Goal: Information Seeking & Learning: Check status

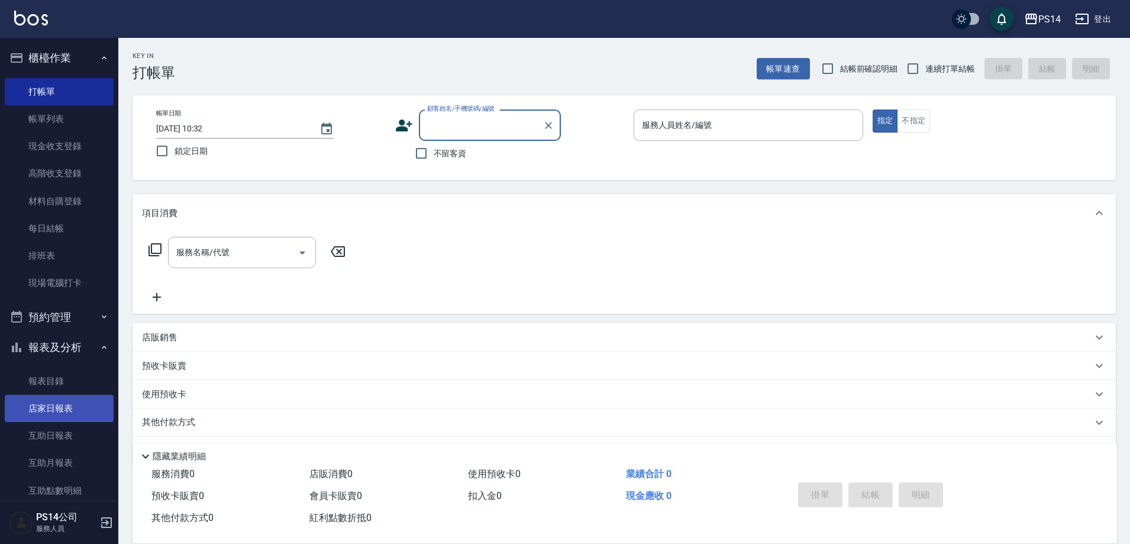
click at [39, 402] on link "店家日報表" at bounding box center [59, 408] width 109 height 27
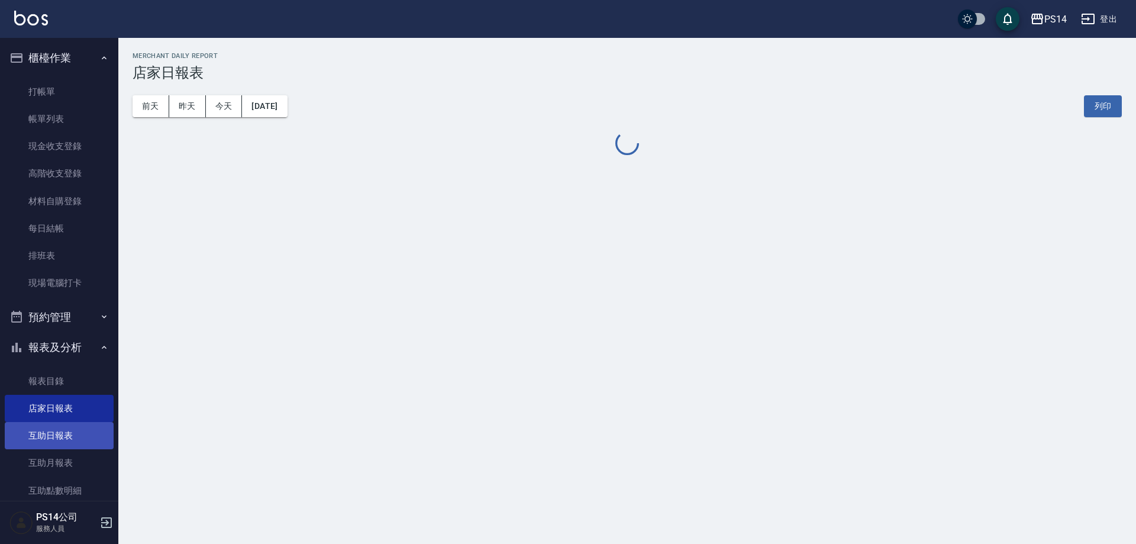
click at [55, 432] on link "互助日報表" at bounding box center [59, 435] width 109 height 27
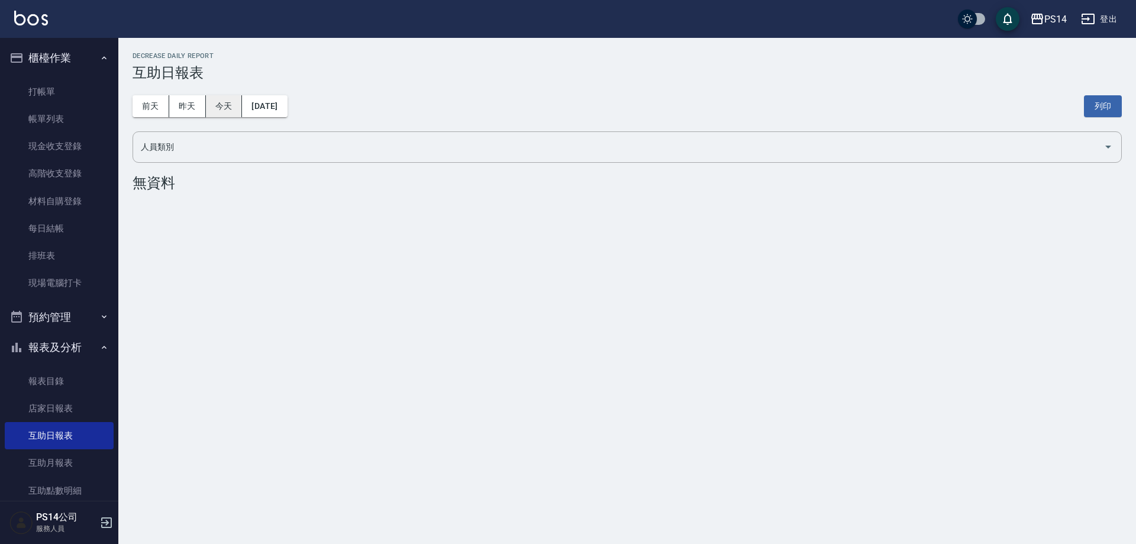
click at [211, 108] on button "今天" at bounding box center [224, 106] width 37 height 22
click at [194, 109] on button "昨天" at bounding box center [187, 106] width 37 height 22
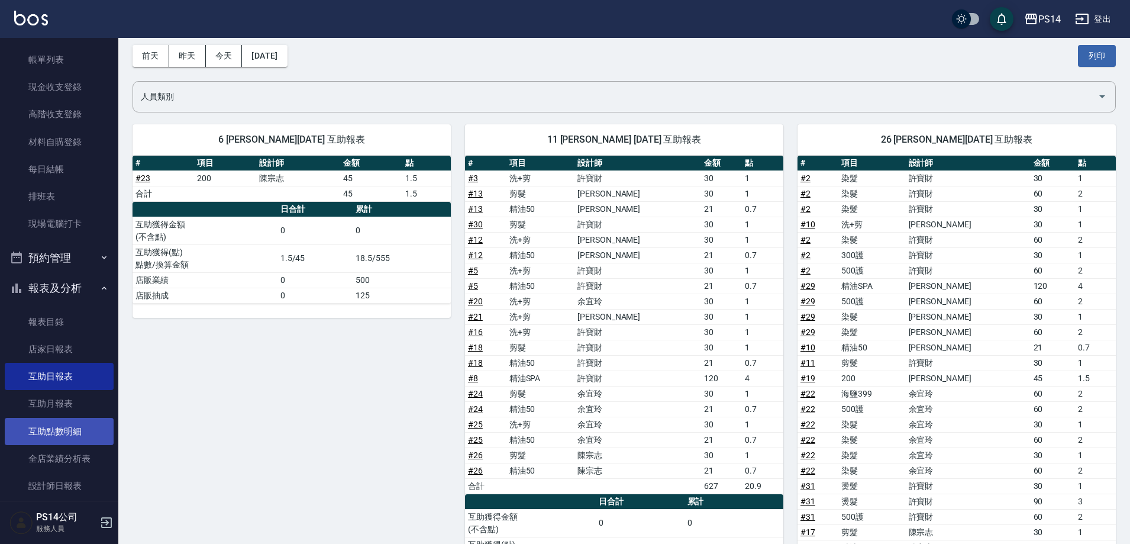
scroll to position [118, 0]
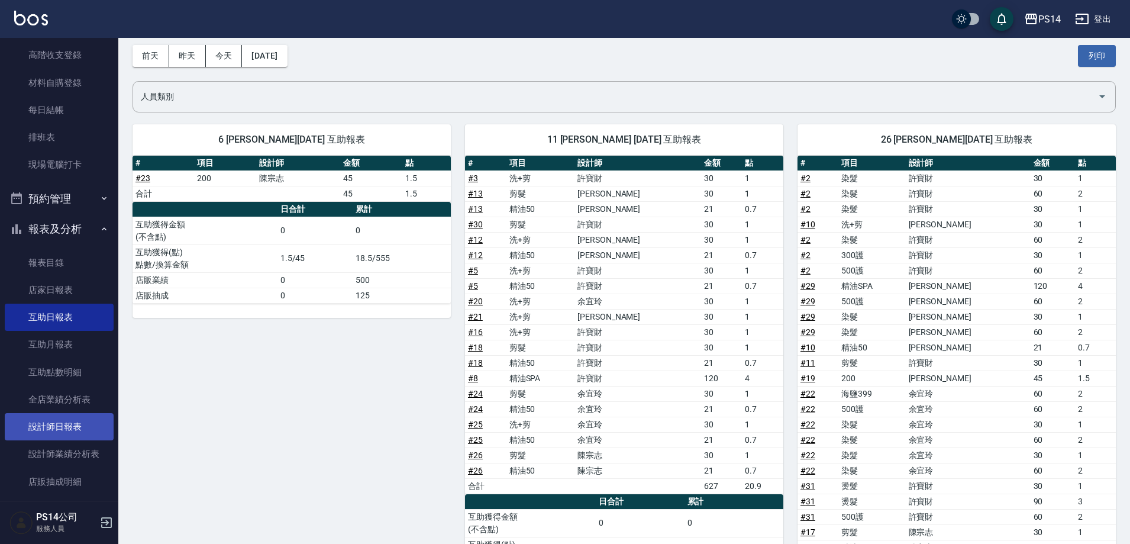
drag, startPoint x: 47, startPoint y: 419, endPoint x: 57, endPoint y: 420, distance: 10.1
click at [47, 419] on link "設計師日報表" at bounding box center [59, 426] width 109 height 27
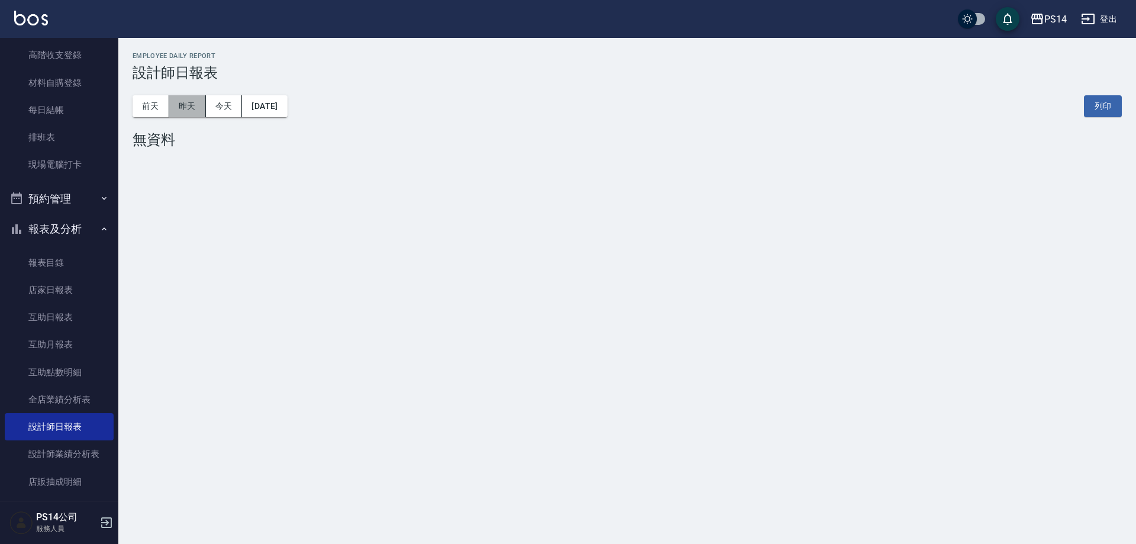
click at [198, 105] on button "昨天" at bounding box center [187, 106] width 37 height 22
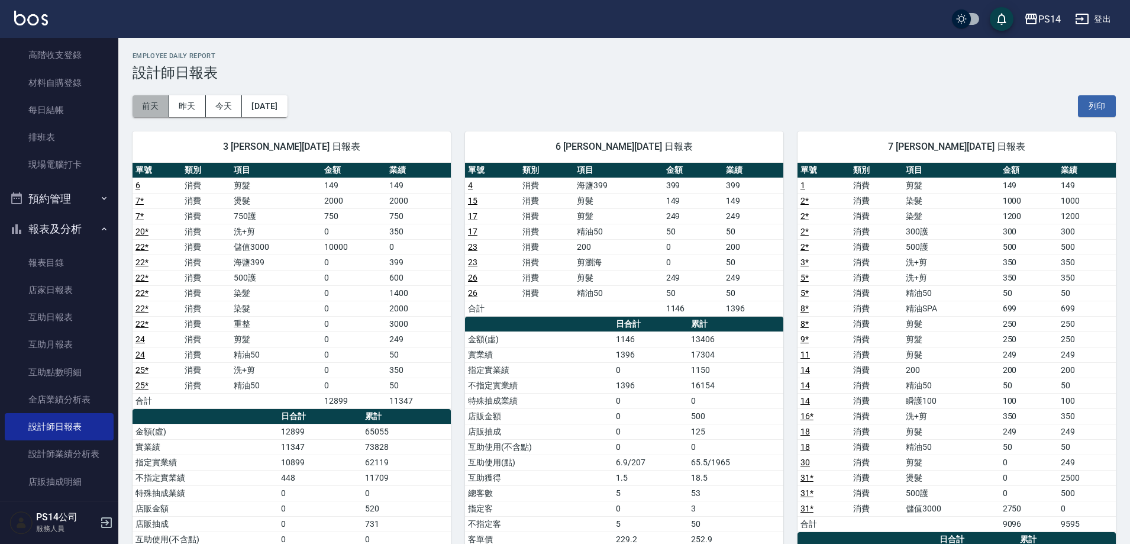
click at [141, 103] on button "前天" at bounding box center [151, 106] width 37 height 22
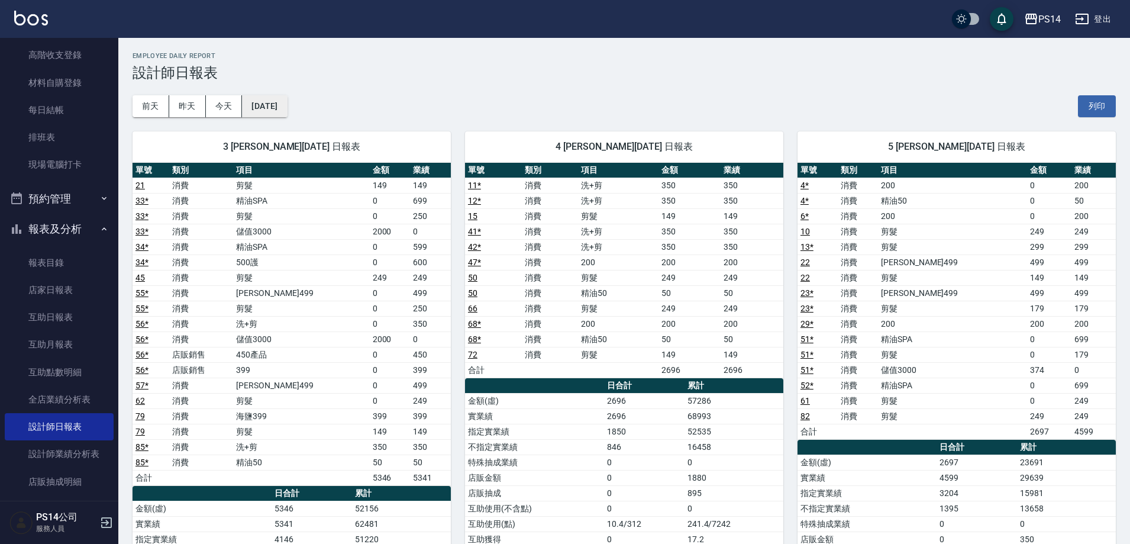
click at [282, 101] on button "[DATE]" at bounding box center [264, 106] width 45 height 22
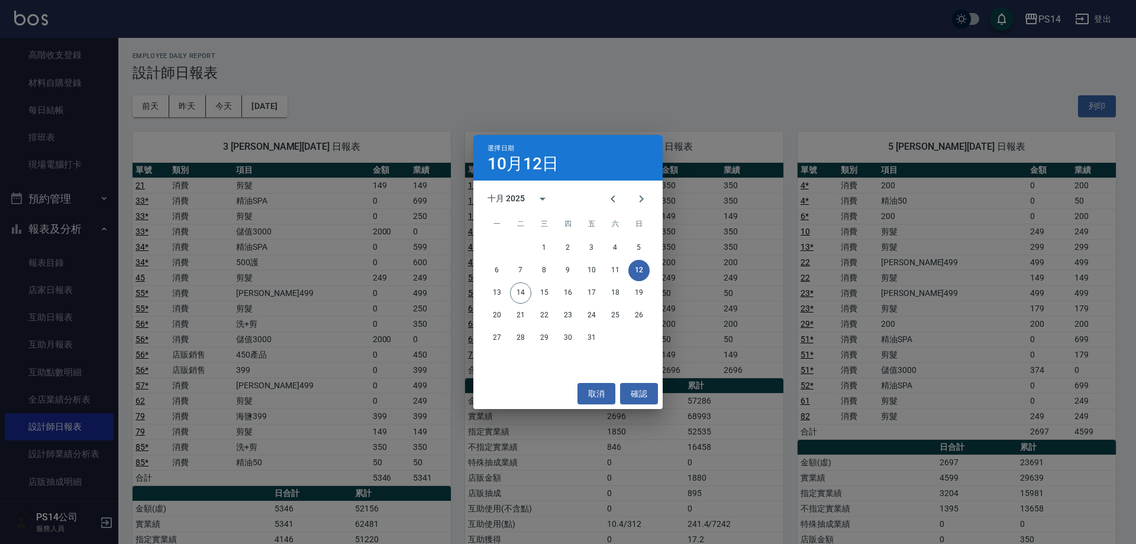
click at [227, 118] on div "選擇日期 [DATE] 十月 2025 一 二 三 四 五 六 日 1 2 3 4 5 6 7 8 9 10 11 12 13 14 15 16 17 18 …" at bounding box center [568, 272] width 1136 height 544
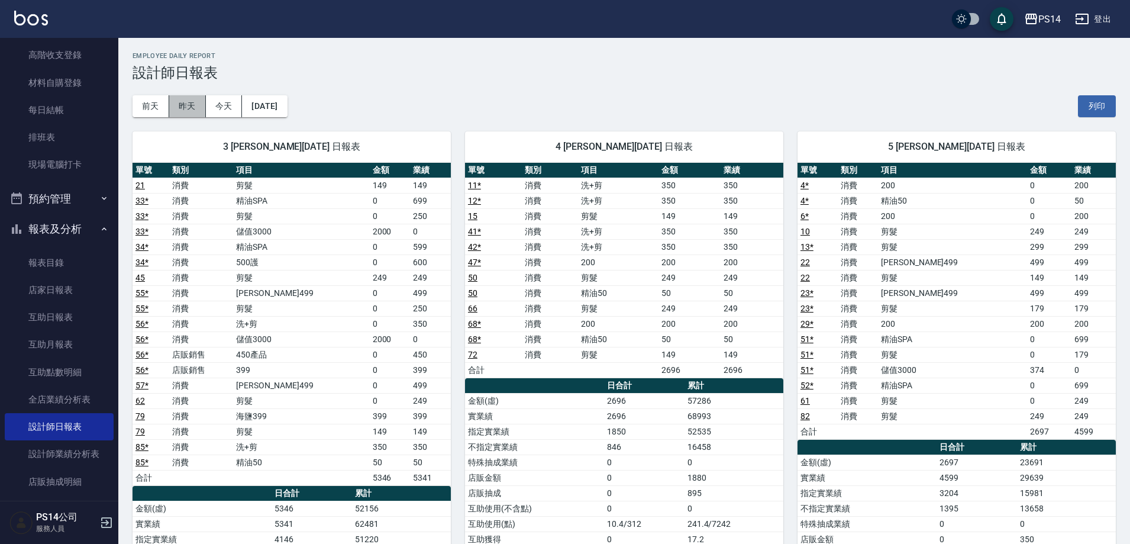
drag, startPoint x: 198, startPoint y: 110, endPoint x: 198, endPoint y: 118, distance: 7.7
click at [198, 114] on button "昨天" at bounding box center [187, 106] width 37 height 22
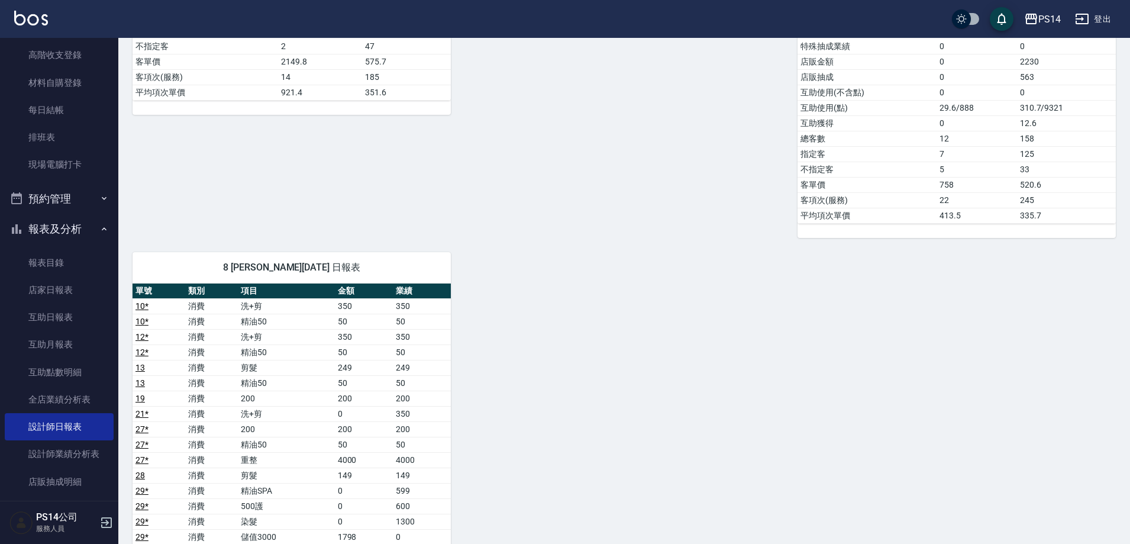
scroll to position [828, 0]
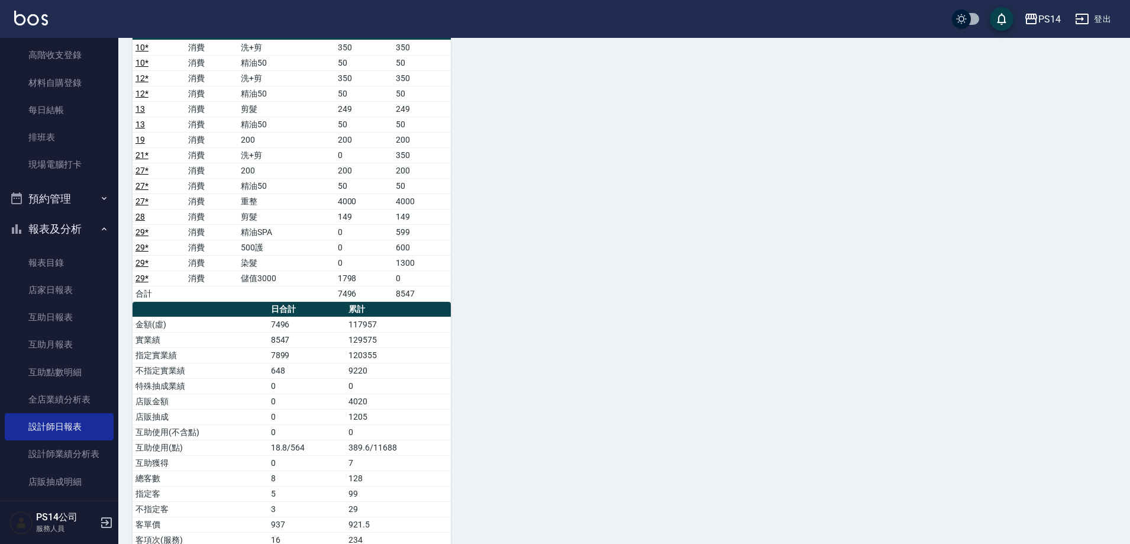
drag, startPoint x: 745, startPoint y: 225, endPoint x: 733, endPoint y: 215, distance: 15.2
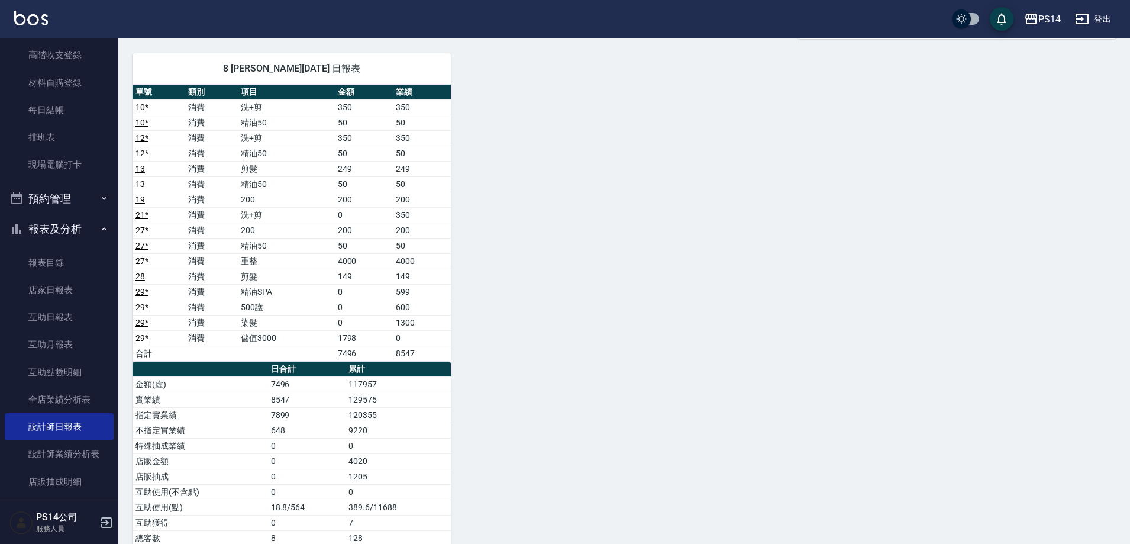
scroll to position [758, 0]
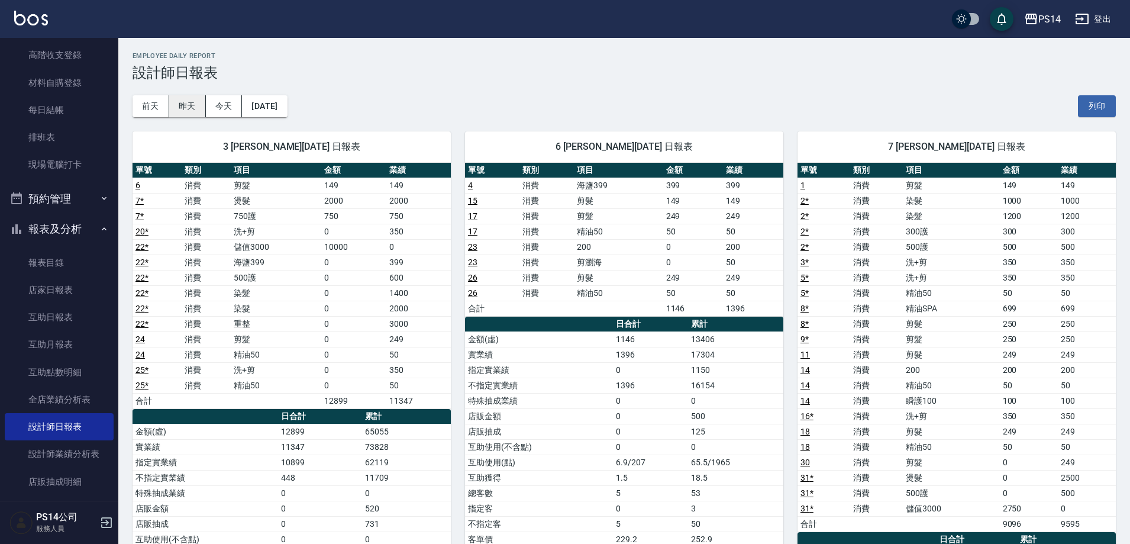
click at [185, 100] on button "昨天" at bounding box center [187, 106] width 37 height 22
click at [159, 117] on div "3 [PERSON_NAME][DATE] 日報表 單號 類別 項目 金額 業績 6 消費 剪髮 149 149 7 * 消費 燙髮 2000 2000 7 …" at bounding box center [284, 462] width 333 height 690
click at [156, 104] on button "前天" at bounding box center [151, 106] width 37 height 22
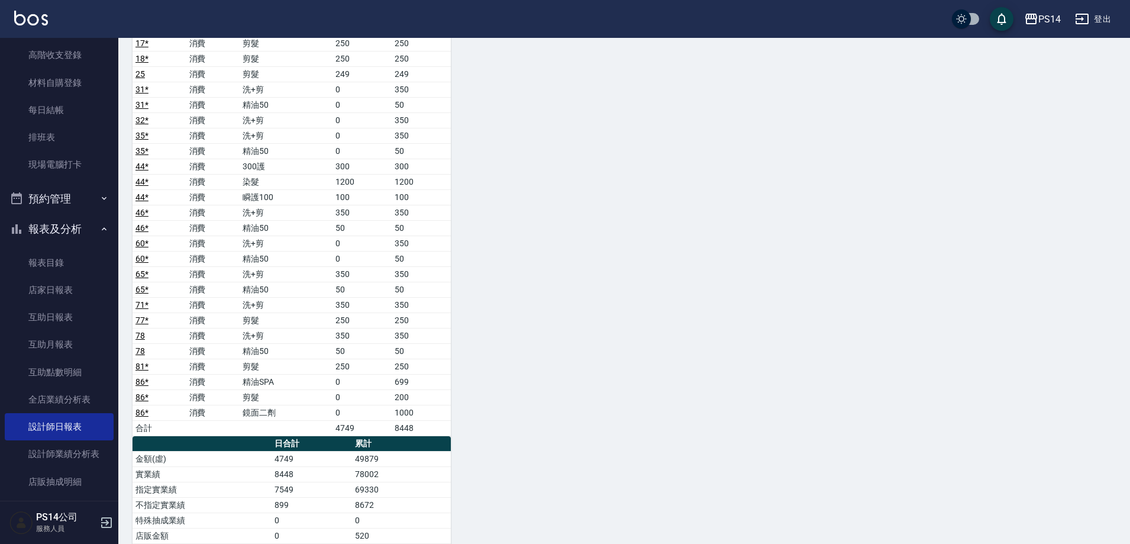
scroll to position [1657, 0]
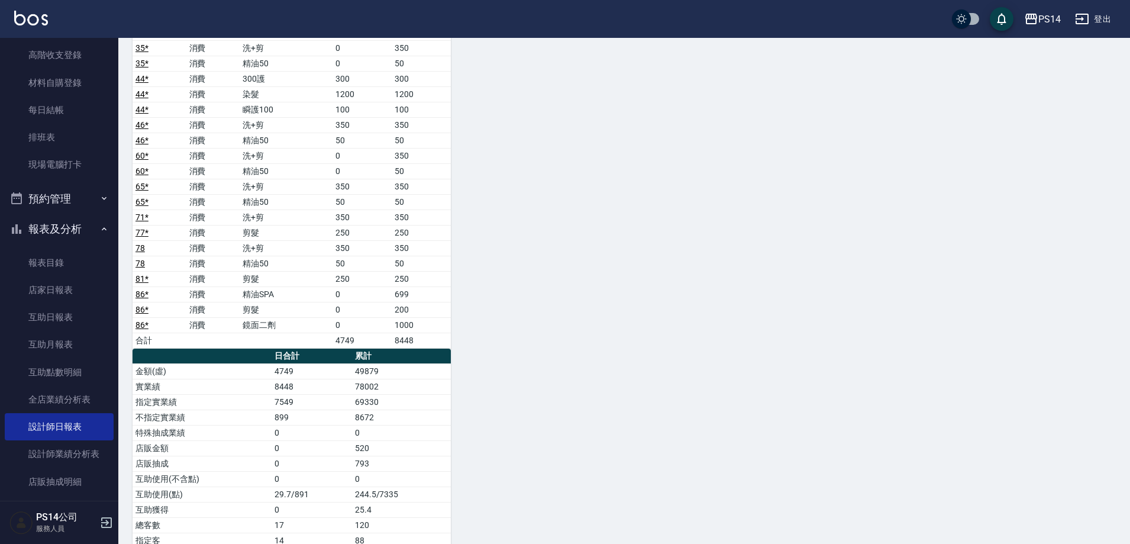
click at [40, 11] on img at bounding box center [31, 18] width 34 height 15
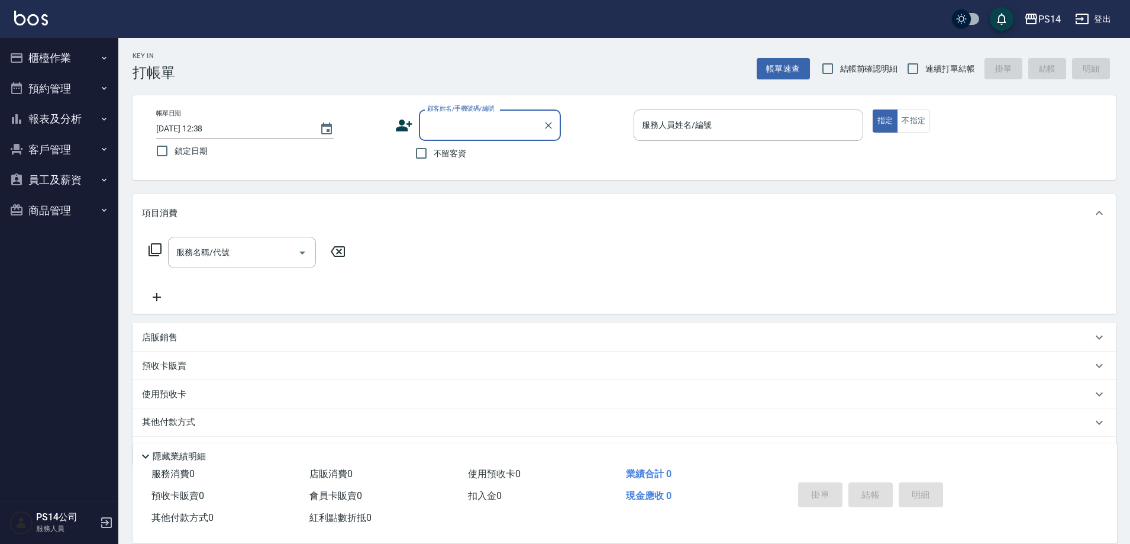
click at [69, 53] on button "櫃檯作業" at bounding box center [59, 58] width 109 height 31
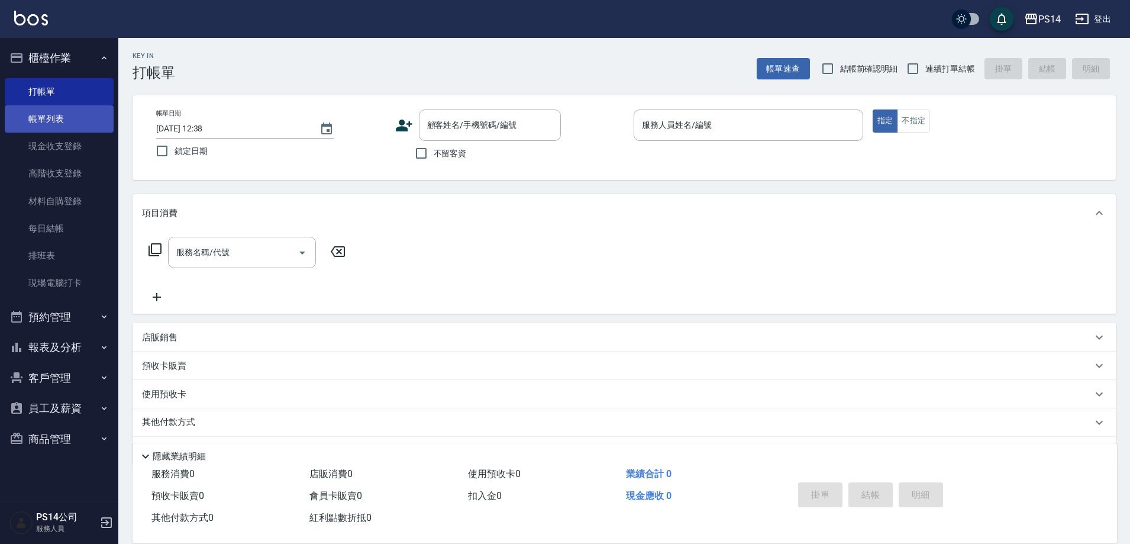
click at [65, 125] on link "帳單列表" at bounding box center [59, 118] width 109 height 27
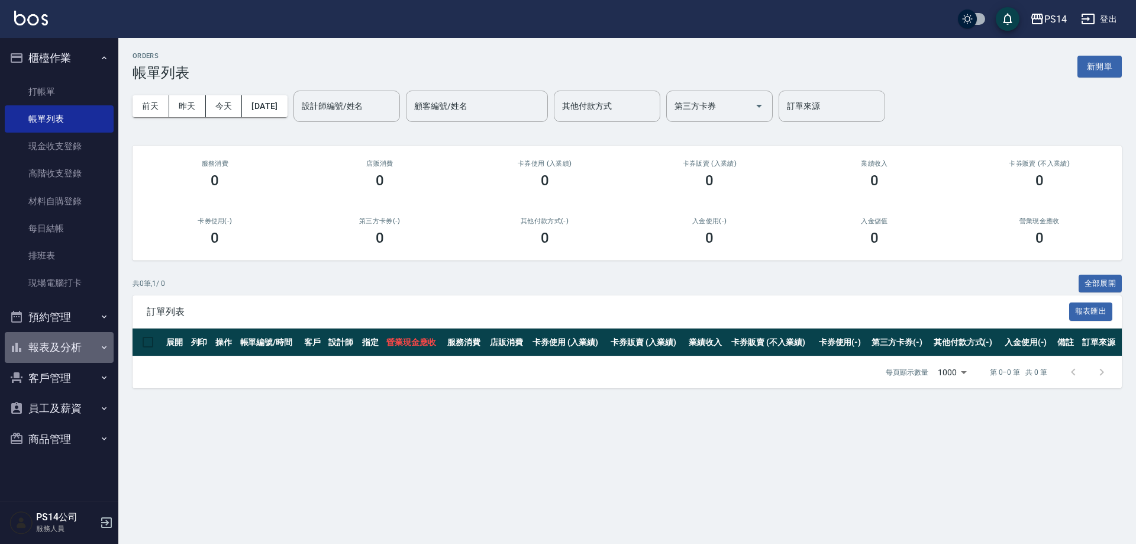
click at [63, 341] on button "報表及分析" at bounding box center [59, 347] width 109 height 31
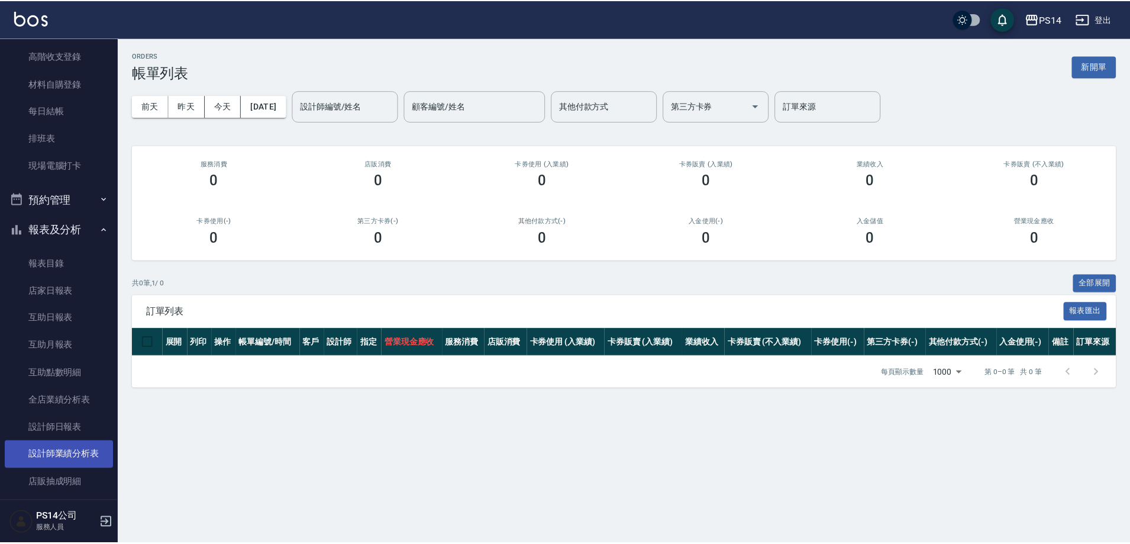
scroll to position [118, 0]
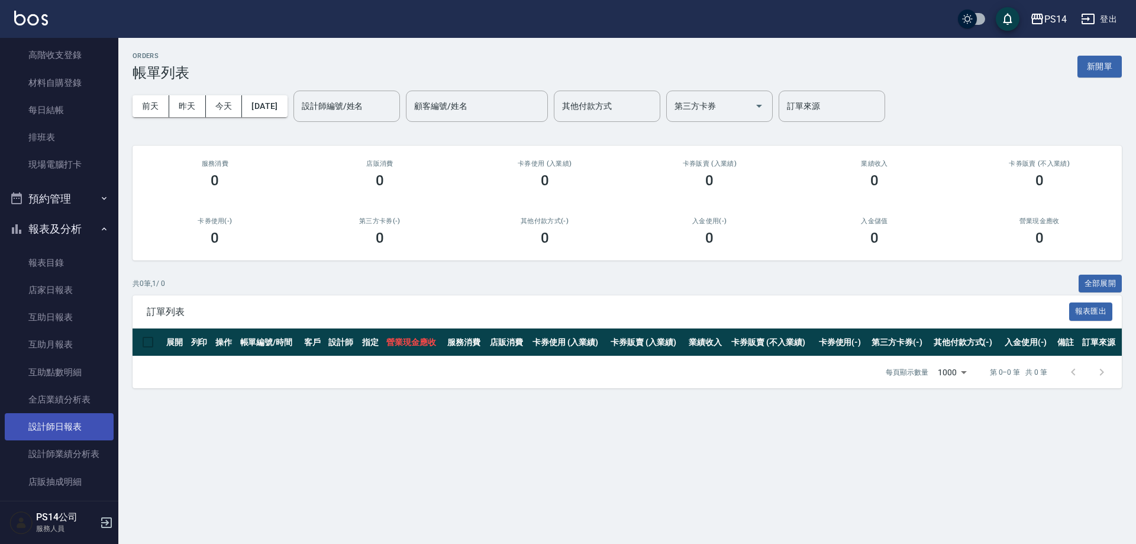
click at [66, 426] on link "設計師日報表" at bounding box center [59, 426] width 109 height 27
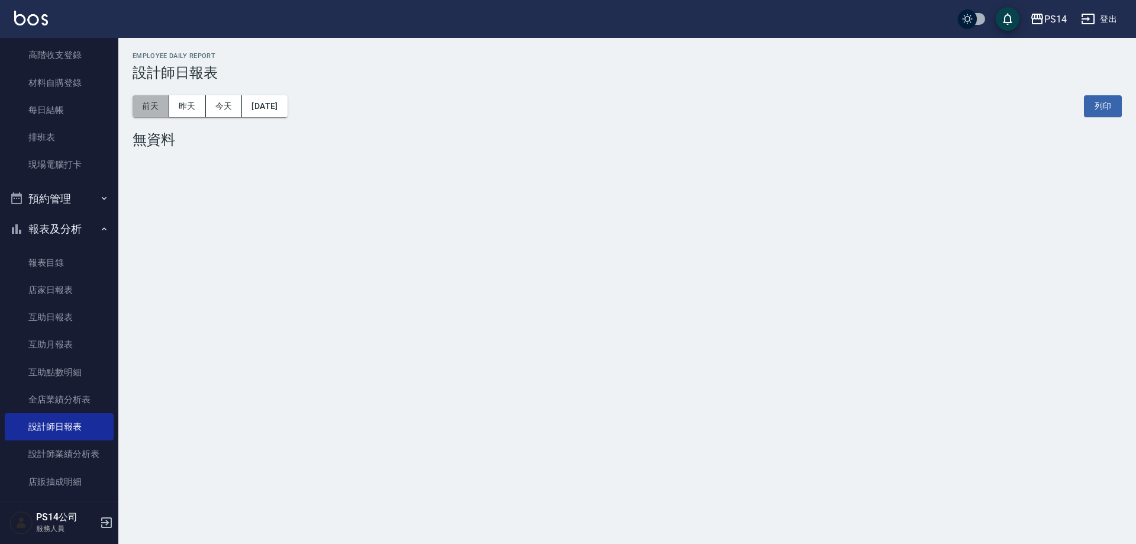
click at [157, 103] on button "前天" at bounding box center [151, 106] width 37 height 22
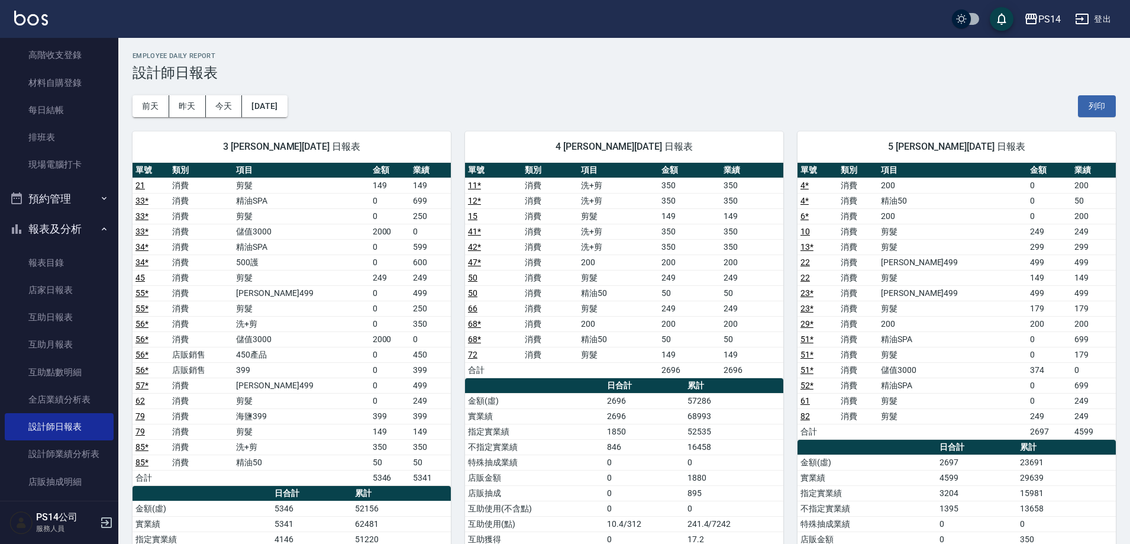
click at [279, 119] on div "3 [PERSON_NAME][DATE] 日報表 單號 類別 項目 金額 業績 21 消費 剪髮 149 149 33 * 消費 精油SPA 0 699 3…" at bounding box center [284, 439] width 333 height 644
click at [282, 111] on button "[DATE]" at bounding box center [264, 106] width 45 height 22
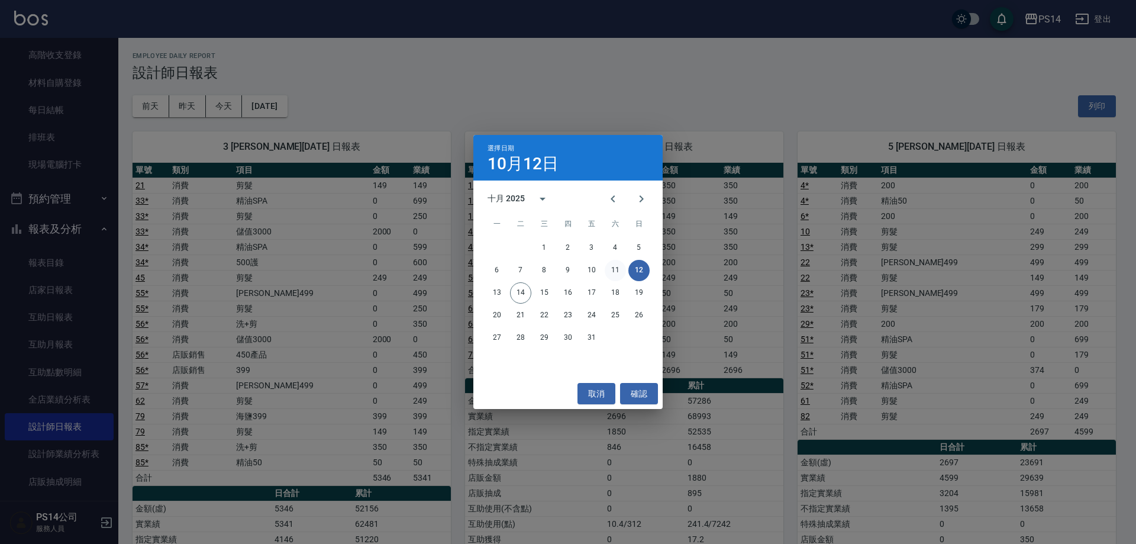
click at [616, 263] on button "11" at bounding box center [615, 270] width 21 height 21
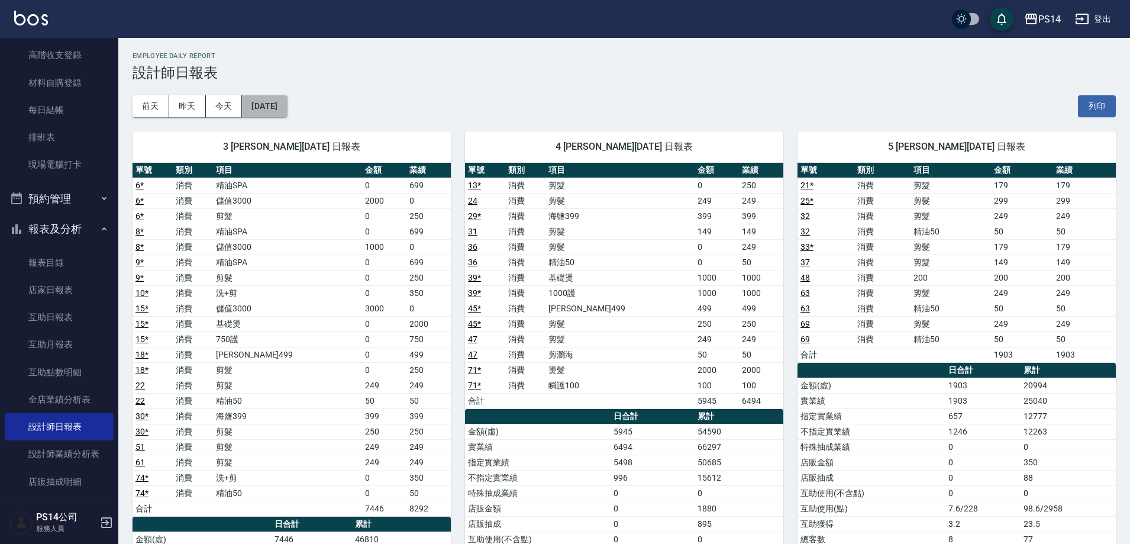
click at [280, 108] on button "[DATE]" at bounding box center [264, 106] width 45 height 22
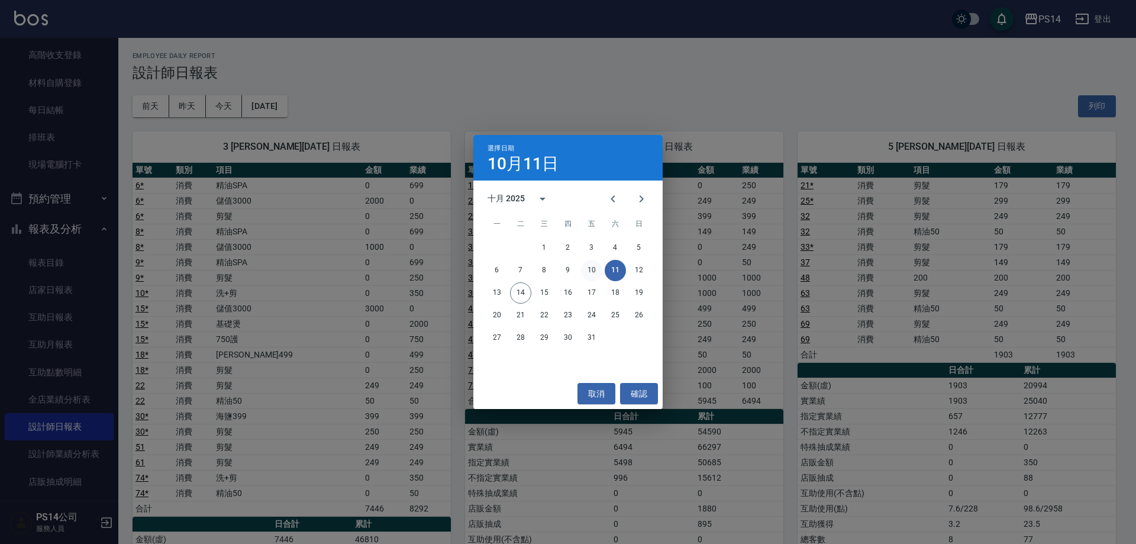
click at [591, 275] on button "10" at bounding box center [591, 270] width 21 height 21
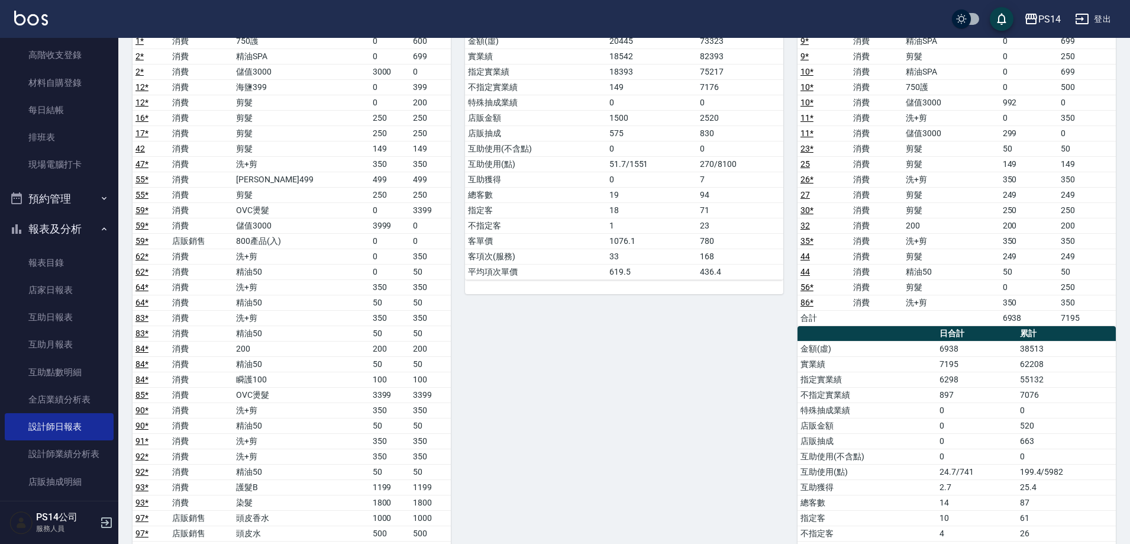
scroll to position [1315, 0]
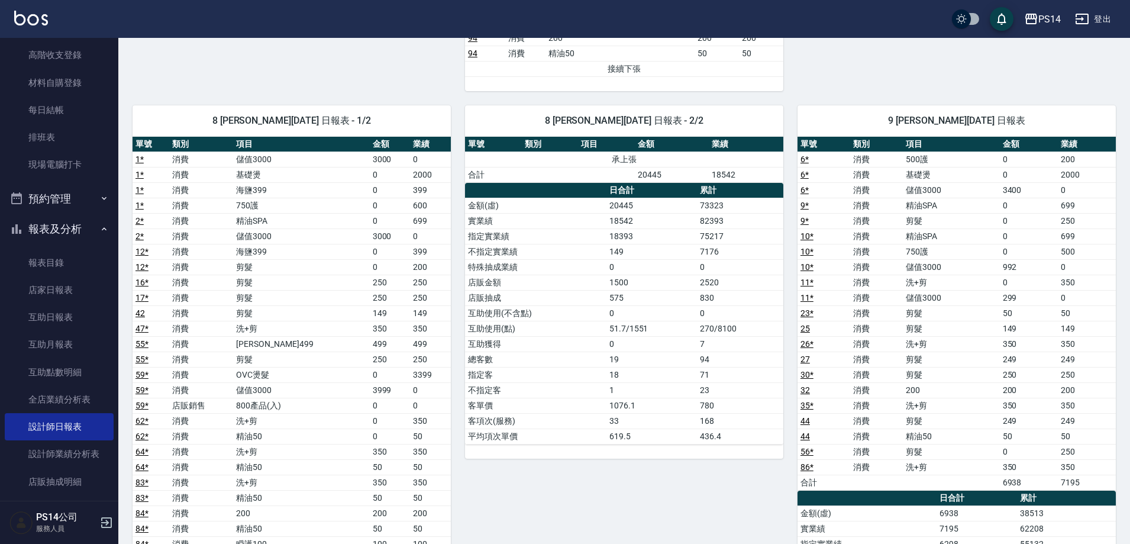
click at [19, 28] on div "PS14 登出" at bounding box center [565, 19] width 1130 height 38
